Goal: Task Accomplishment & Management: Manage account settings

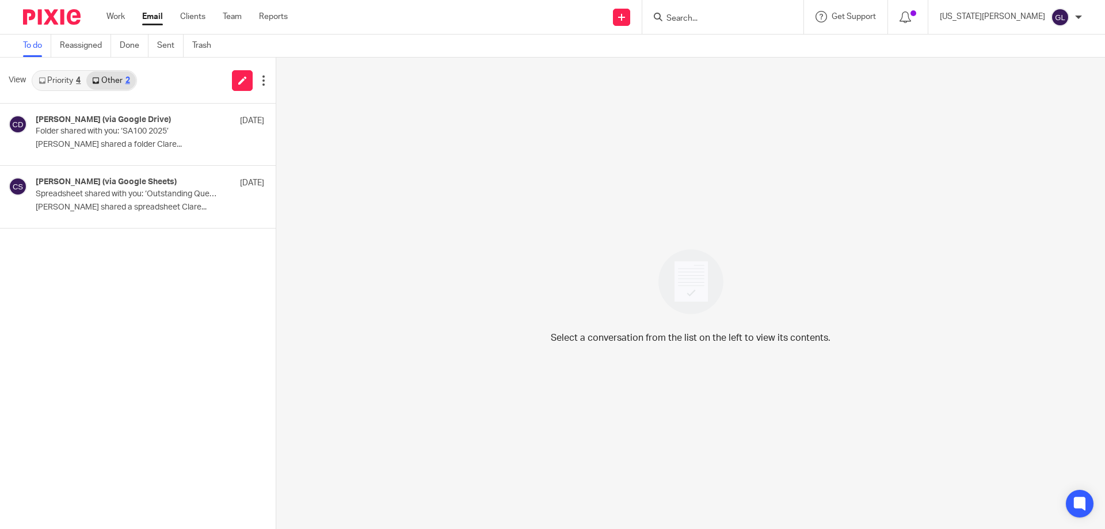
click at [745, 18] on input "Search" at bounding box center [717, 19] width 104 height 10
click at [744, 18] on input "Search" at bounding box center [717, 19] width 104 height 10
click at [733, 20] on input "Search" at bounding box center [717, 19] width 104 height 10
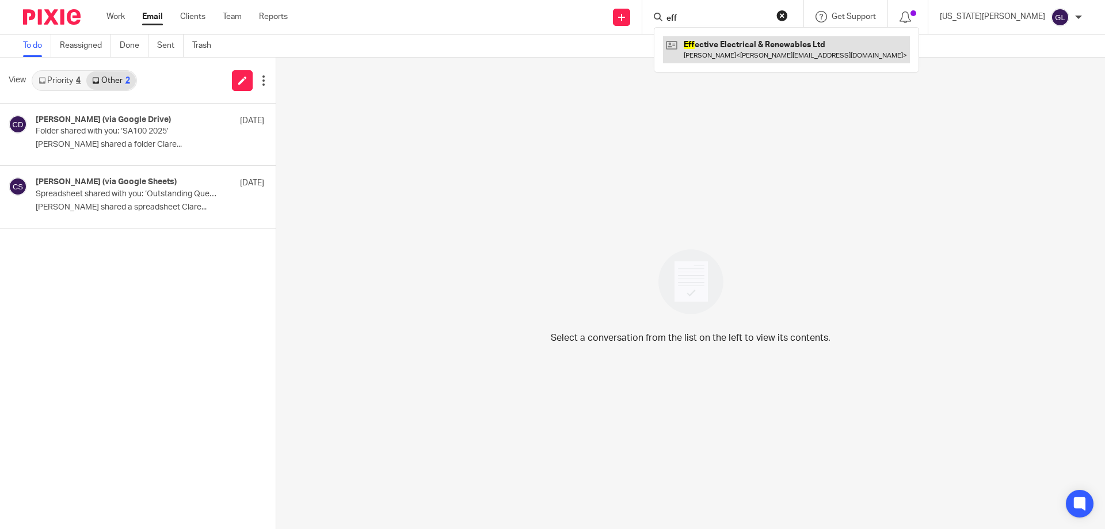
type input "eff"
click at [776, 54] on link at bounding box center [786, 49] width 247 height 26
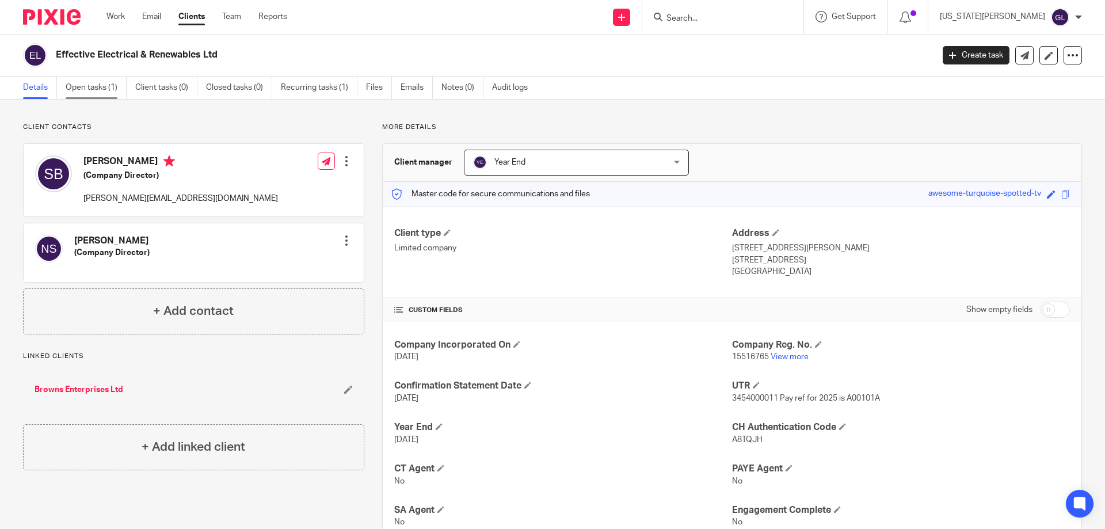
click at [96, 79] on link "Open tasks (1)" at bounding box center [96, 88] width 61 height 22
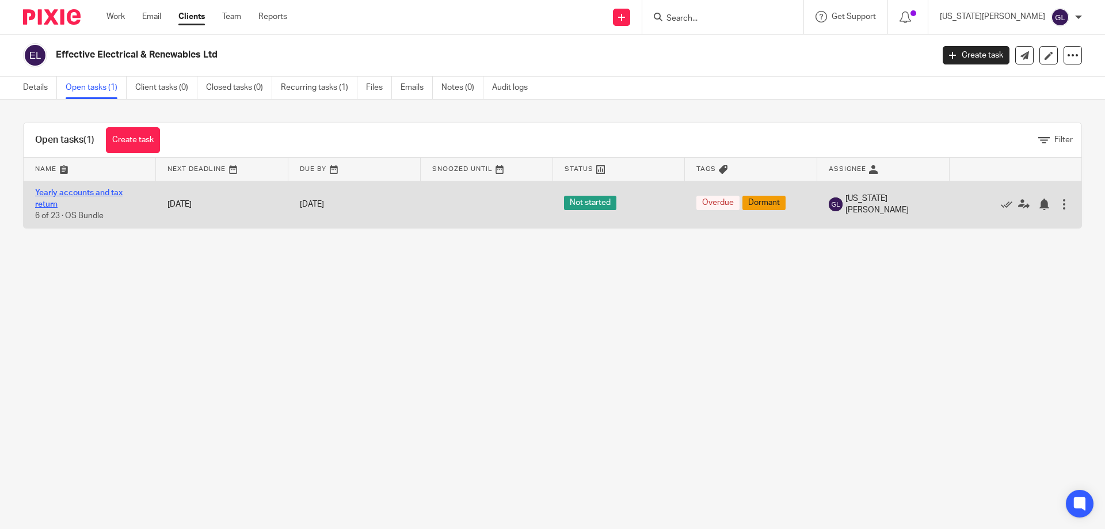
click at [80, 194] on link "Yearly accounts and tax return" at bounding box center [78, 199] width 87 height 20
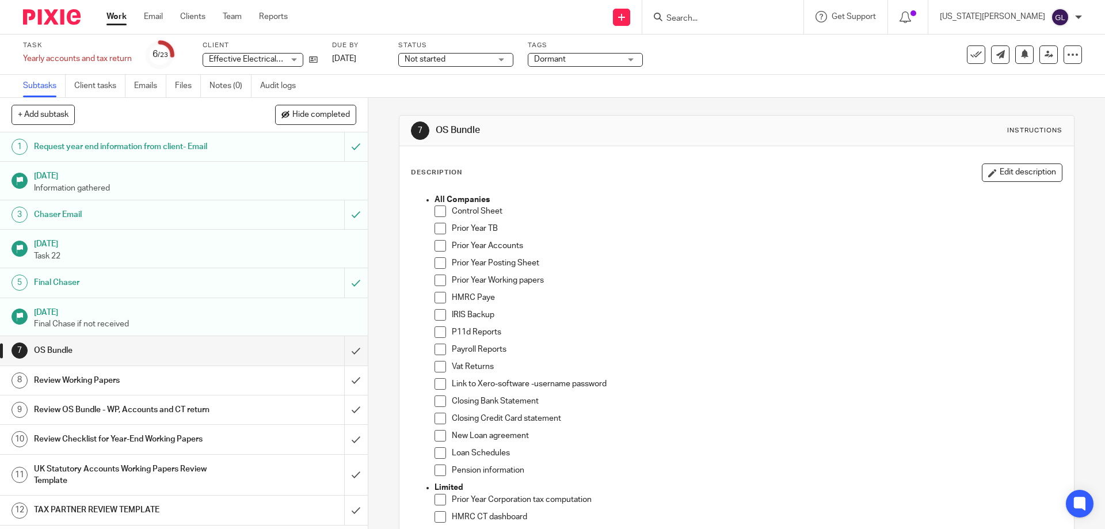
click at [573, 63] on span "Dormant" at bounding box center [577, 60] width 86 height 12
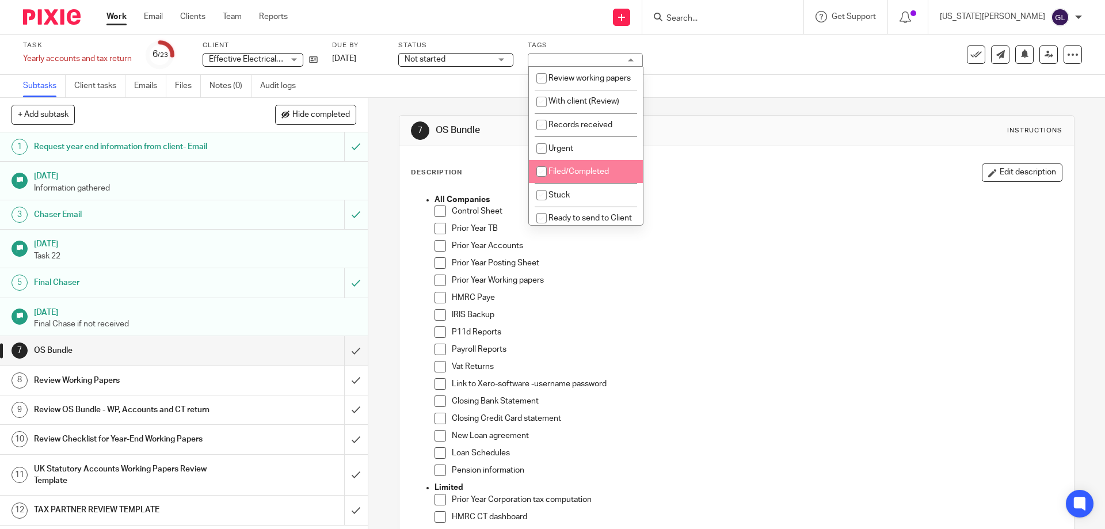
click at [579, 175] on span "Filed/Completed" at bounding box center [578, 171] width 60 height 8
checkbox input "true"
click at [721, 71] on div "Task Yearly accounts and tax return Save Yearly accounts and tax return 6 /23 C…" at bounding box center [552, 55] width 1105 height 40
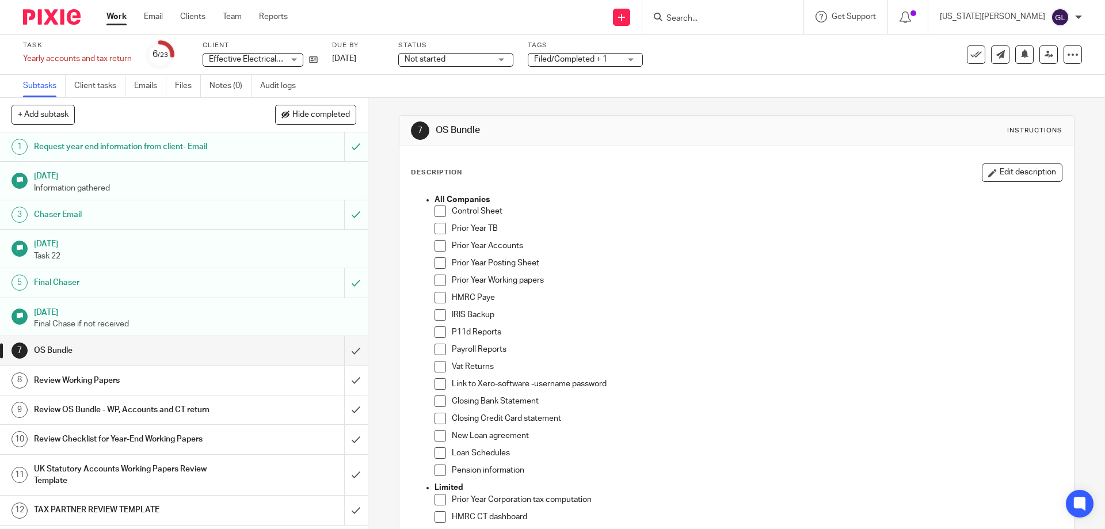
click at [481, 47] on label "Status" at bounding box center [455, 45] width 115 height 9
click at [477, 56] on span "Not started" at bounding box center [447, 60] width 86 height 12
click at [654, 74] on div "Task Yearly accounts and tax return Save Yearly accounts and tax return 6 /23 C…" at bounding box center [552, 55] width 1105 height 40
click at [973, 49] on button at bounding box center [975, 54] width 18 height 18
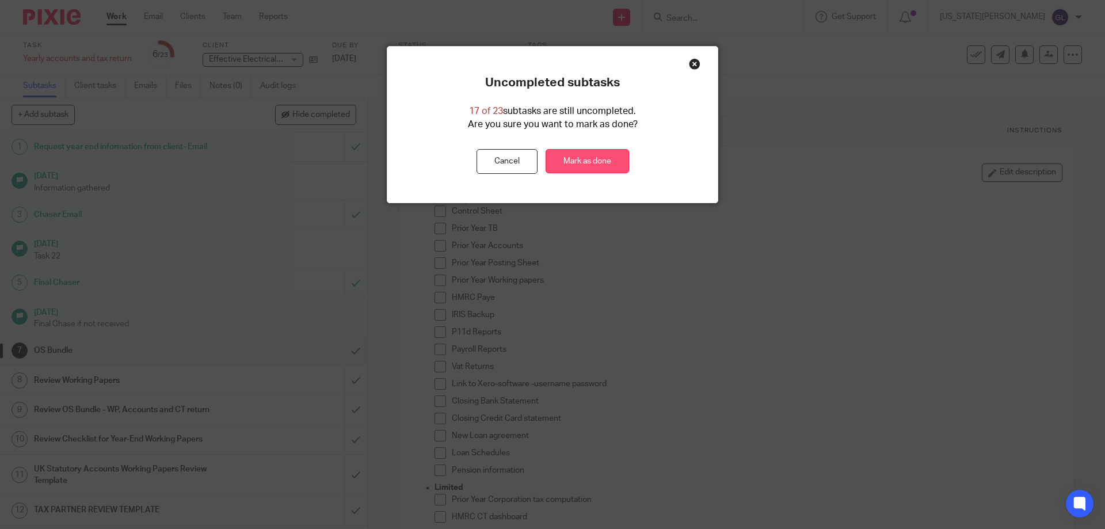
click at [570, 156] on link "Mark as done" at bounding box center [586, 161] width 83 height 25
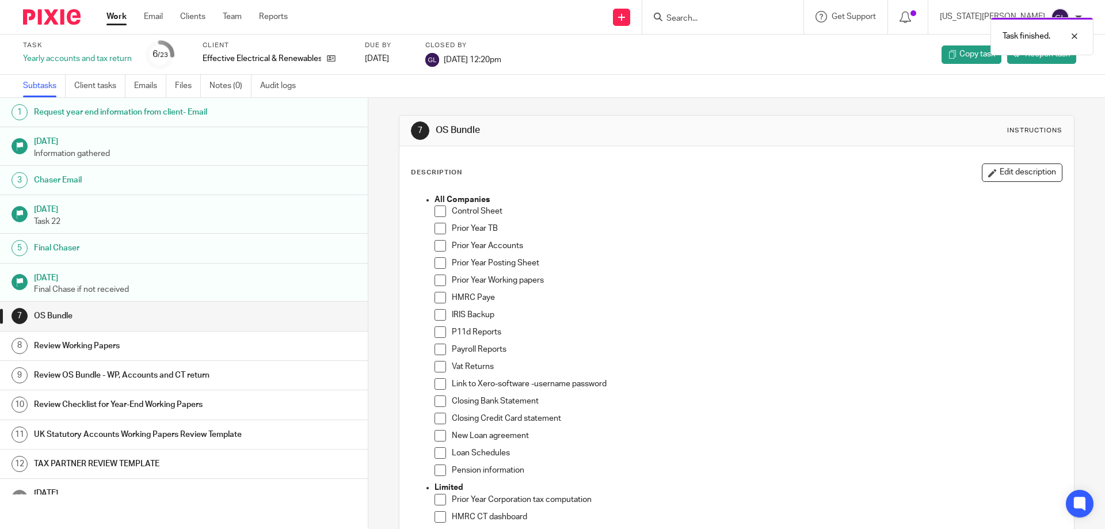
click at [957, 14] on div "Task finished." at bounding box center [822, 34] width 541 height 44
click at [957, 20] on div "Task finished." at bounding box center [822, 34] width 541 height 44
click at [1072, 37] on div at bounding box center [1065, 36] width 31 height 14
click at [911, 18] on icon at bounding box center [905, 18] width 12 height 12
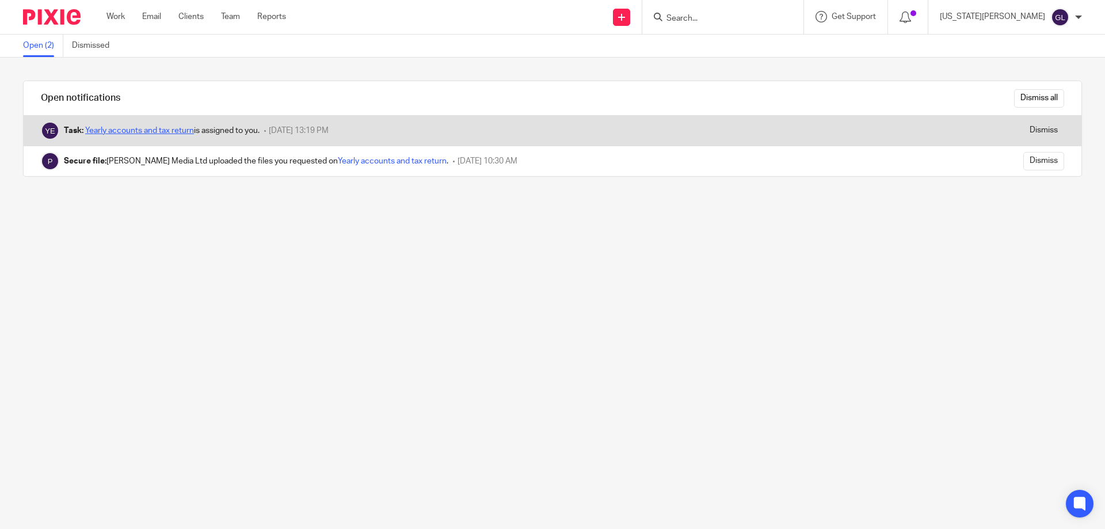
click at [188, 130] on link "Yearly accounts and tax return" at bounding box center [139, 131] width 109 height 8
